Goal: Navigation & Orientation: Find specific page/section

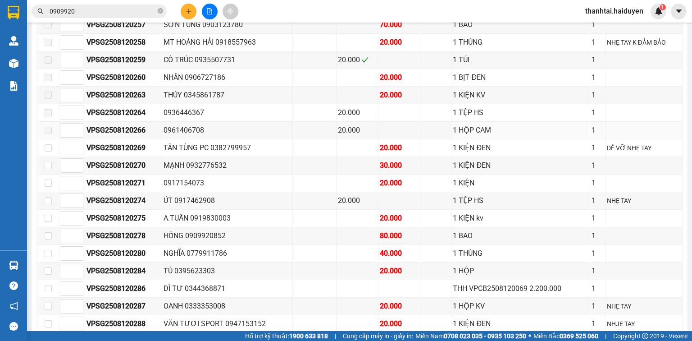
scroll to position [757, 0]
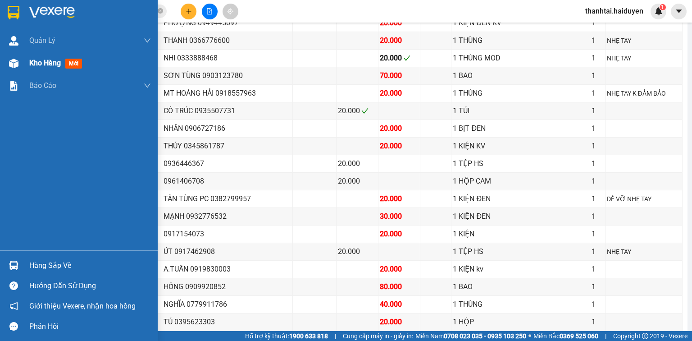
click at [36, 64] on span "Kho hàng" at bounding box center [45, 63] width 32 height 9
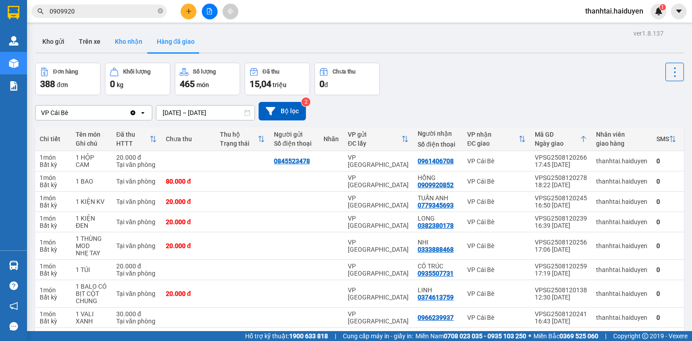
click at [121, 44] on button "Kho nhận" at bounding box center [129, 42] width 42 height 22
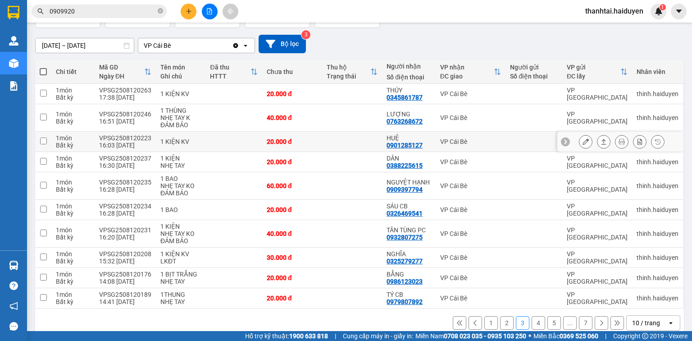
scroll to position [80, 0]
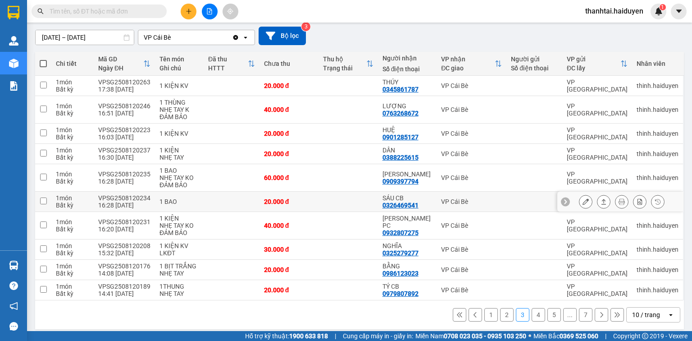
scroll to position [80, 0]
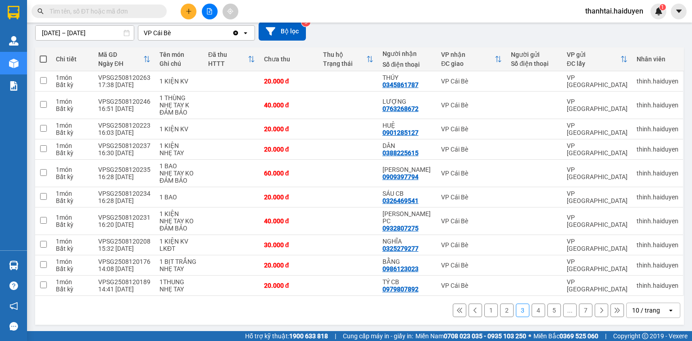
click at [649, 311] on div "10 / trang" at bounding box center [646, 309] width 28 height 9
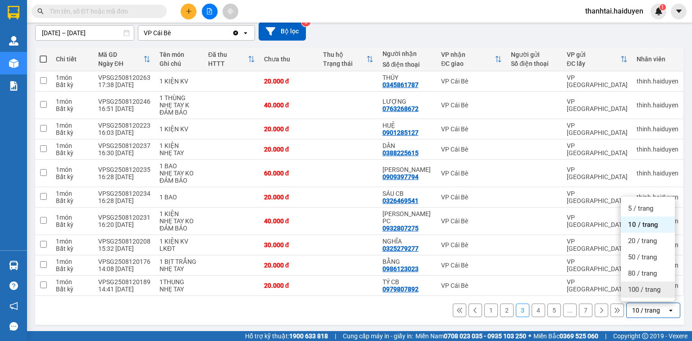
click at [641, 289] on span "100 / trang" at bounding box center [644, 289] width 32 height 9
